Goal: Navigation & Orientation: Find specific page/section

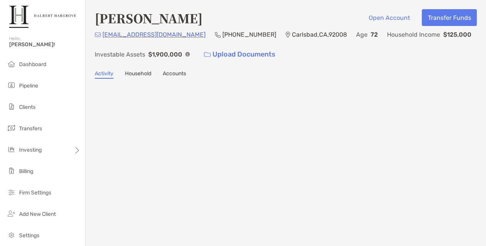
click at [107, 76] on link "Activity" at bounding box center [104, 74] width 19 height 8
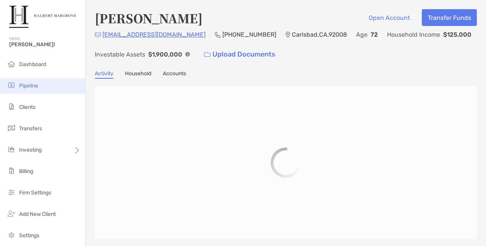
click at [44, 85] on li "Pipeline" at bounding box center [42, 85] width 85 height 15
